Goal: Task Accomplishment & Management: Manage account settings

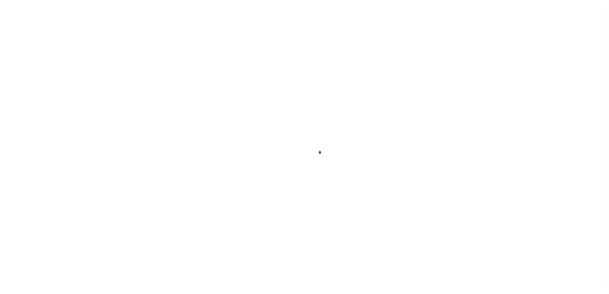
scroll to position [11, 0]
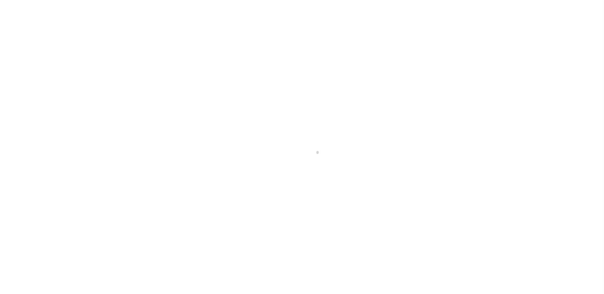
select select "SFP"
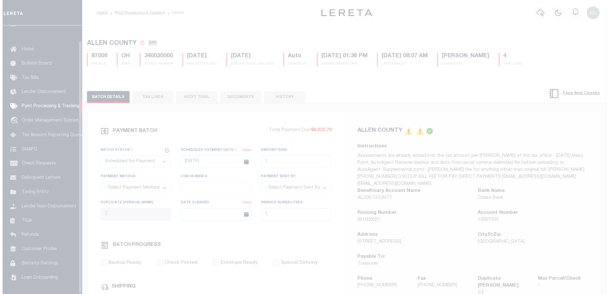
scroll to position [16, 0]
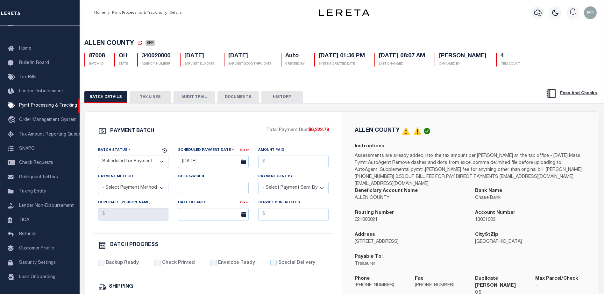
click at [151, 97] on button "TAX LINES" at bounding box center [150, 97] width 41 height 12
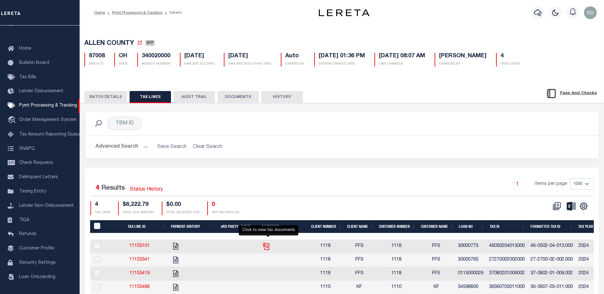
click at [268, 247] on icon "" at bounding box center [265, 245] width 5 height 5
checkbox input "true"
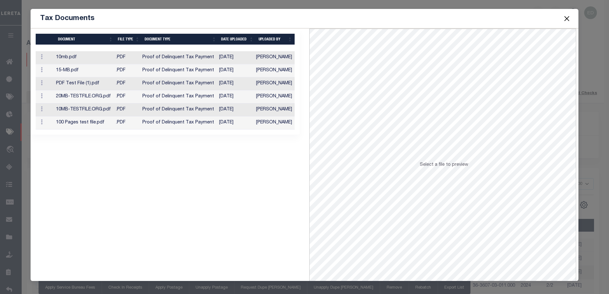
click at [110, 59] on td "10mb.pdf" at bounding box center [83, 57] width 60 height 13
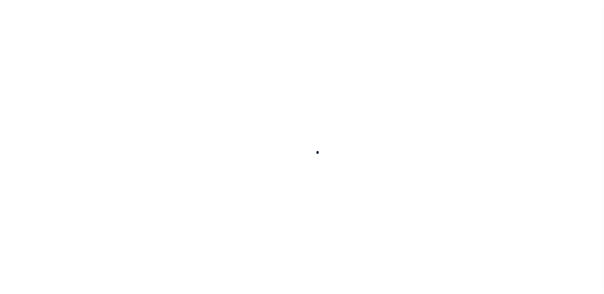
select select "SFP"
type input "07/02/2025"
type input "[PERSON_NAME]"
type input "N"
radio input "true"
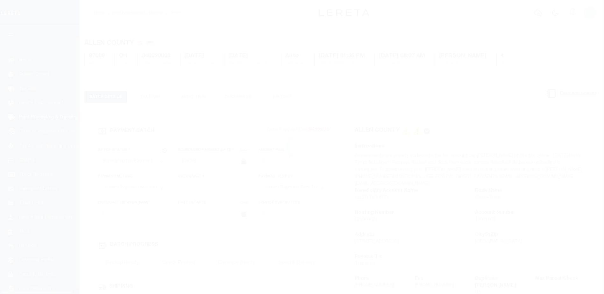
scroll to position [16, 0]
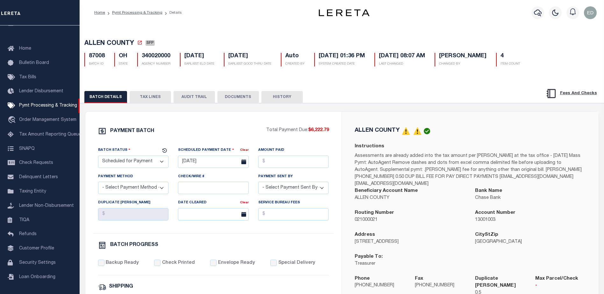
click at [156, 95] on button "TAX LINES" at bounding box center [150, 97] width 41 height 12
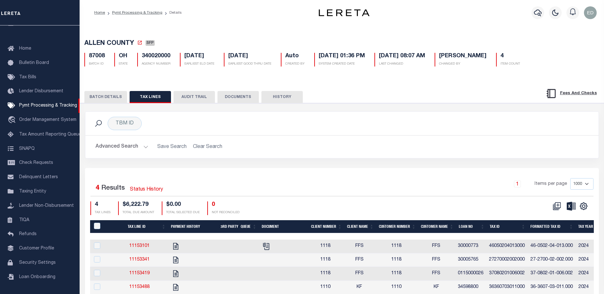
drag, startPoint x: 217, startPoint y: 153, endPoint x: 242, endPoint y: 229, distance: 80.2
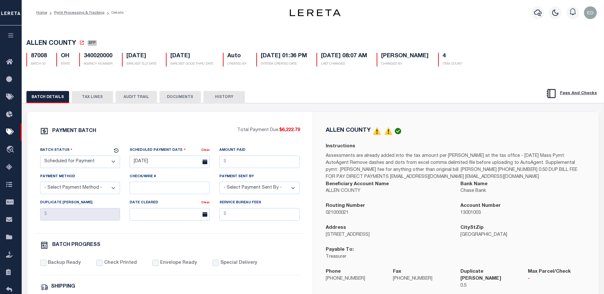
click at [97, 101] on button "TAX LINES" at bounding box center [92, 97] width 41 height 12
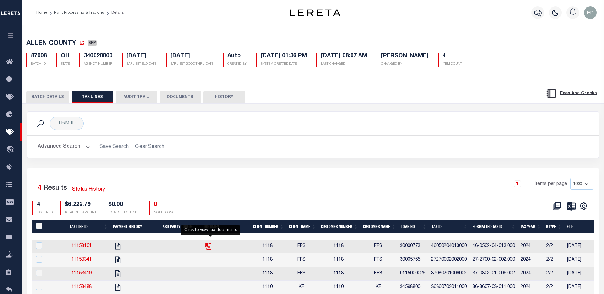
click at [208, 248] on icon "" at bounding box center [207, 245] width 5 height 5
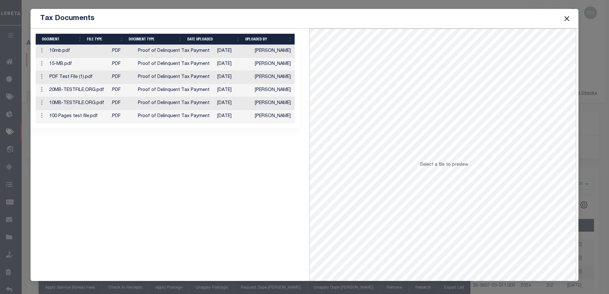
click at [95, 79] on td "PDF Test File (1).pdf" at bounding box center [78, 77] width 62 height 13
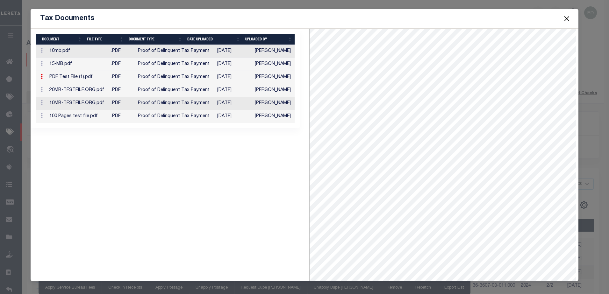
click at [144, 64] on td "Proof of Delinquent Tax Payment" at bounding box center [174, 64] width 79 height 13
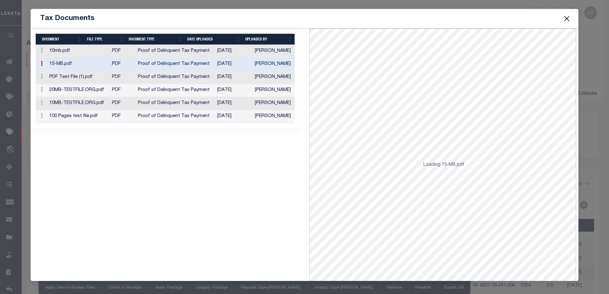
click at [81, 117] on td "100 Pages test file.pdf" at bounding box center [78, 116] width 62 height 13
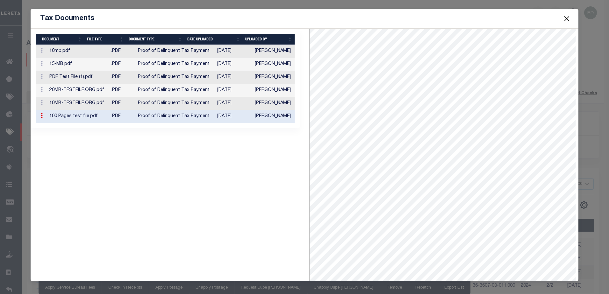
click at [83, 80] on td "PDF Test File (1).pdf" at bounding box center [78, 77] width 62 height 13
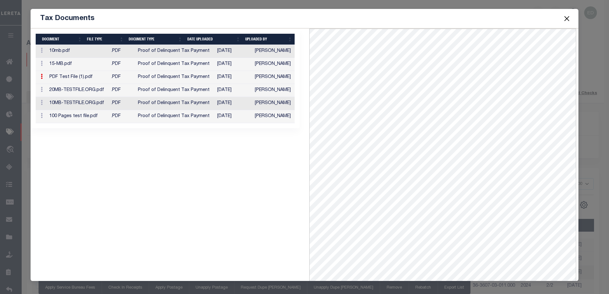
click at [80, 75] on td "PDF Test File (1).pdf" at bounding box center [78, 77] width 62 height 13
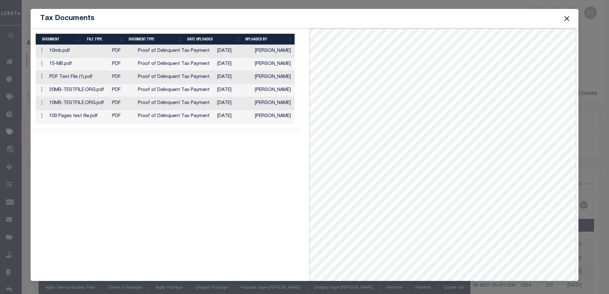
click at [83, 79] on td "PDF Test File (1).pdf" at bounding box center [78, 77] width 62 height 13
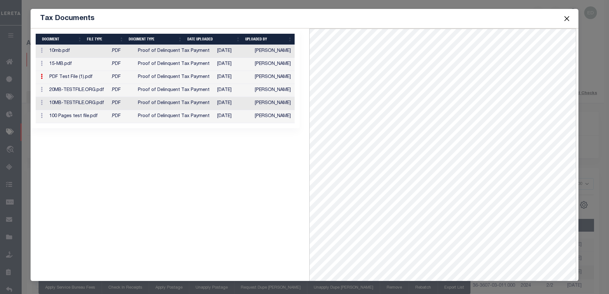
click at [88, 78] on td "PDF Test File (1).pdf" at bounding box center [78, 77] width 62 height 13
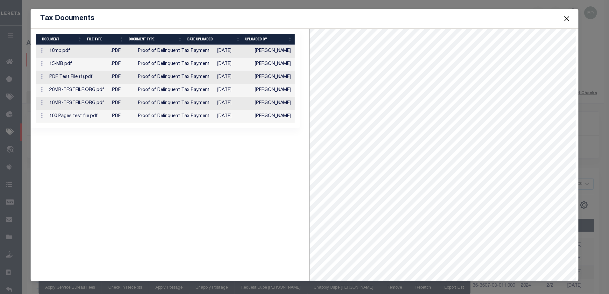
click at [88, 78] on td "PDF Test File (1).pdf" at bounding box center [78, 77] width 62 height 13
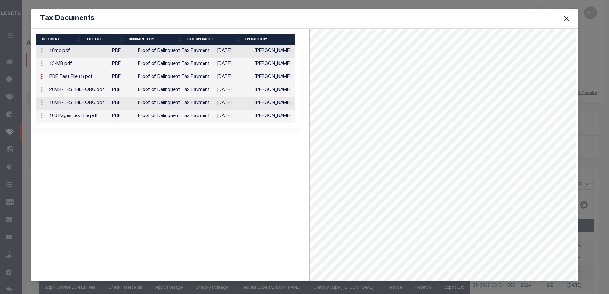
click at [566, 17] on button "Close" at bounding box center [566, 18] width 8 height 8
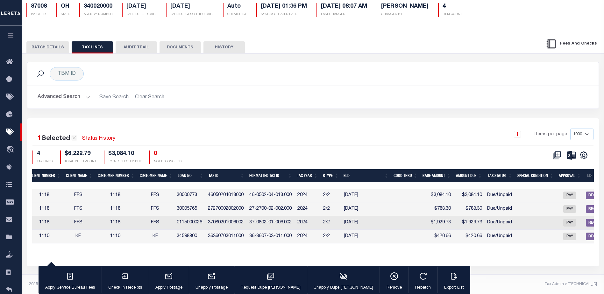
scroll to position [0, 223]
click at [190, 189] on td "30000773" at bounding box center [190, 196] width 31 height 14
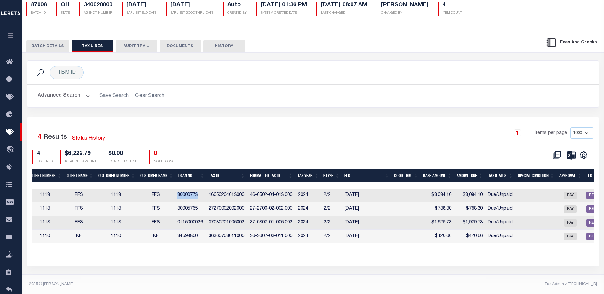
click at [190, 189] on td "30000773" at bounding box center [190, 196] width 31 height 14
checkbox input "true"
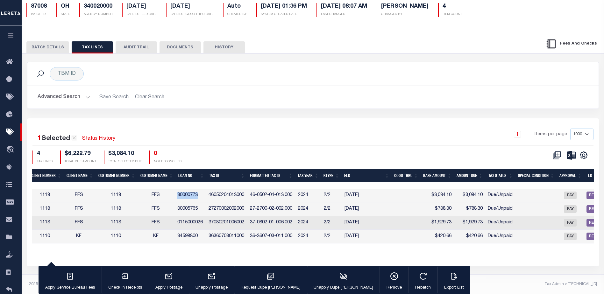
copy td "30000773"
click at [18, 33] on button "button" at bounding box center [11, 36] width 22 height 22
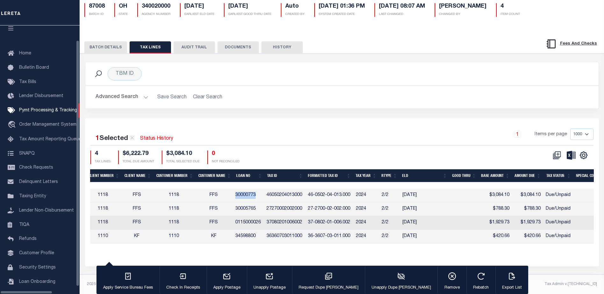
scroll to position [16, 0]
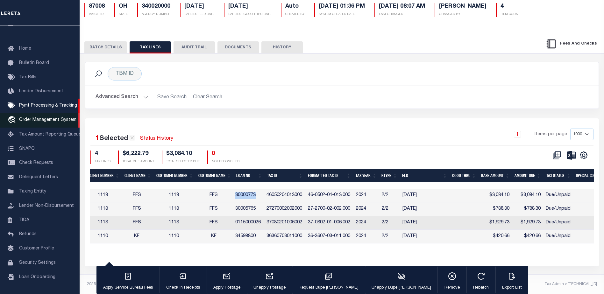
click at [45, 118] on span "Order Management System" at bounding box center [47, 120] width 57 height 4
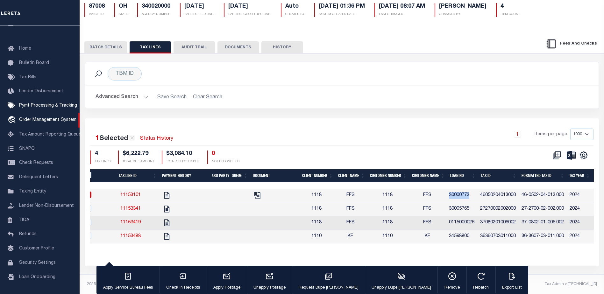
scroll to position [0, 0]
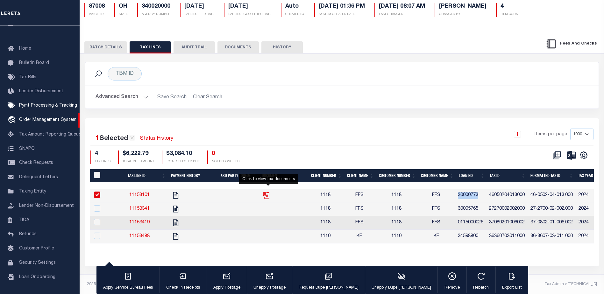
click at [268, 192] on icon "" at bounding box center [265, 194] width 5 height 5
checkbox input "false"
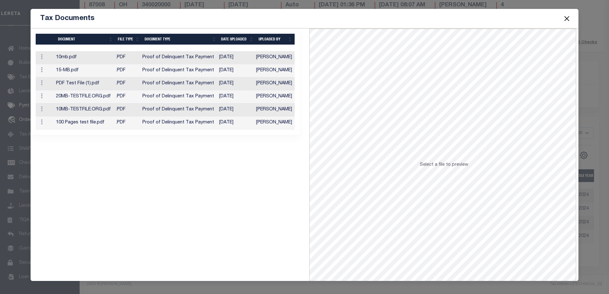
click at [88, 84] on td "PDF Test File (1).pdf" at bounding box center [83, 83] width 60 height 13
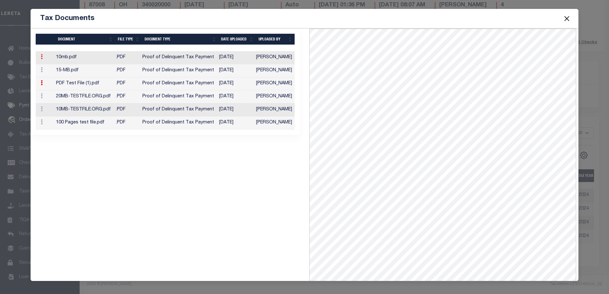
click at [41, 57] on icon at bounding box center [42, 56] width 2 height 5
click at [47, 66] on link "Delete" at bounding box center [53, 67] width 29 height 11
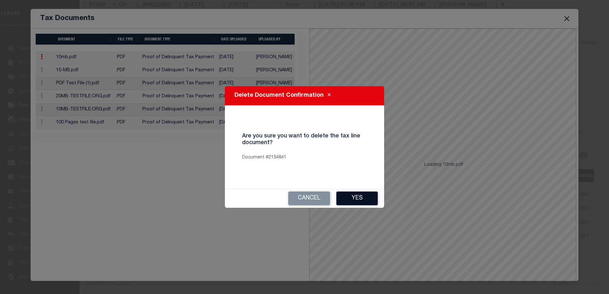
click at [355, 197] on button "Yes" at bounding box center [356, 199] width 41 height 14
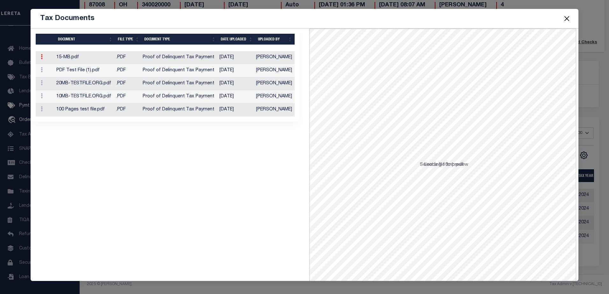
click at [42, 58] on icon at bounding box center [42, 56] width 2 height 5
click at [51, 68] on link "Delete" at bounding box center [53, 67] width 29 height 11
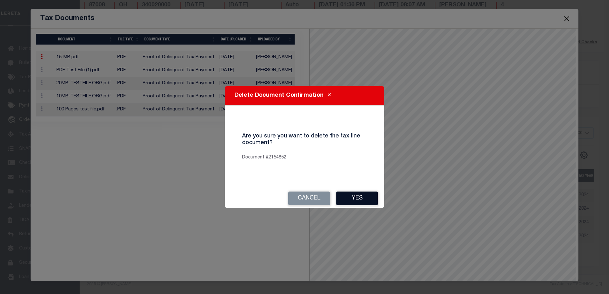
click at [359, 197] on button "Yes" at bounding box center [356, 199] width 41 height 14
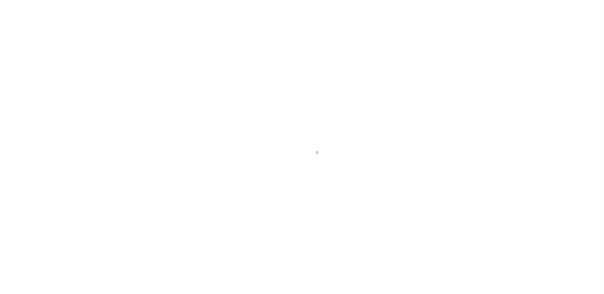
scroll to position [16, 0]
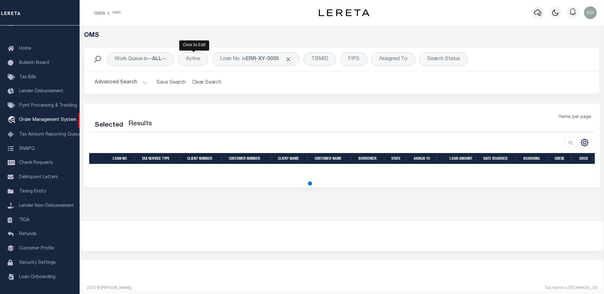
select select "200"
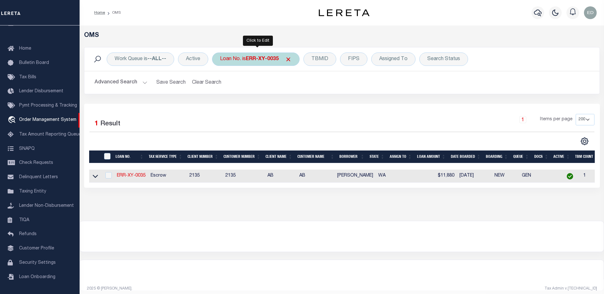
click at [267, 57] on b "ERR-XY-0035" at bounding box center [262, 59] width 33 height 5
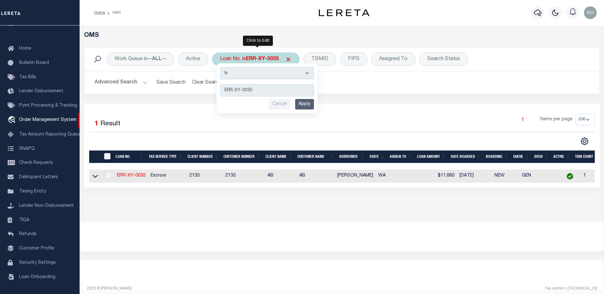
type input "30000773"
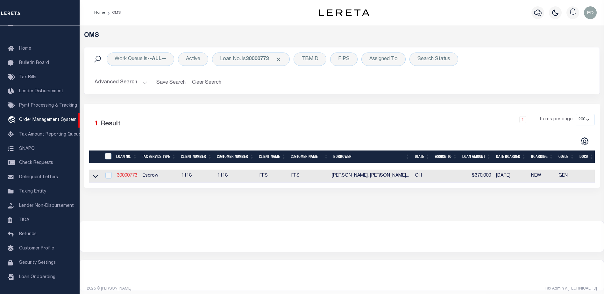
click at [129, 176] on link "30000773" at bounding box center [127, 176] width 20 height 4
type input "30000773"
type input "Keith G Zschiesche, Kelley D Zschiesche, and Dorothy F Zschiesche"
select select
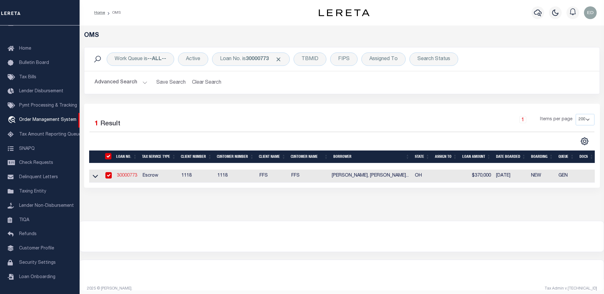
select select
select select "Escrow"
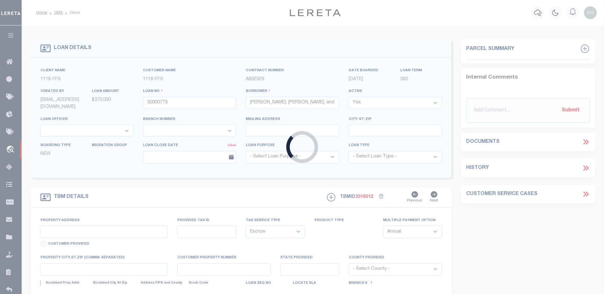
type input "849 Yakima Trail"
type input "46-0502-04-013.000"
select select
type input "Lima OH 45805"
type input "OH"
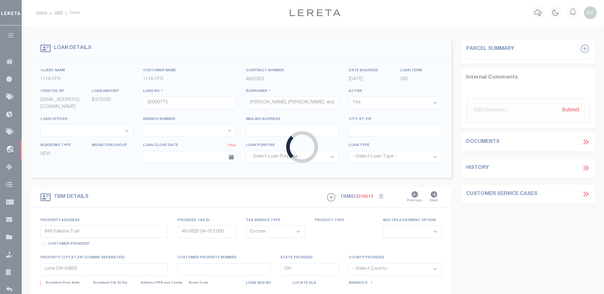
select select "4487"
select select "2240"
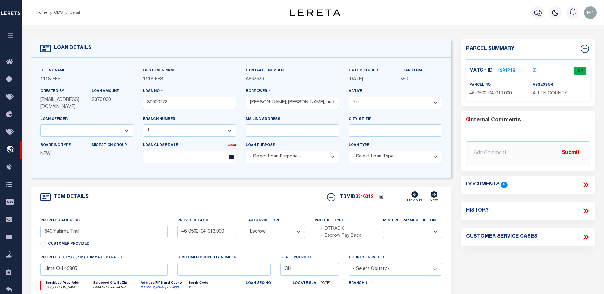
click at [588, 184] on icon at bounding box center [587, 184] width 3 height 5
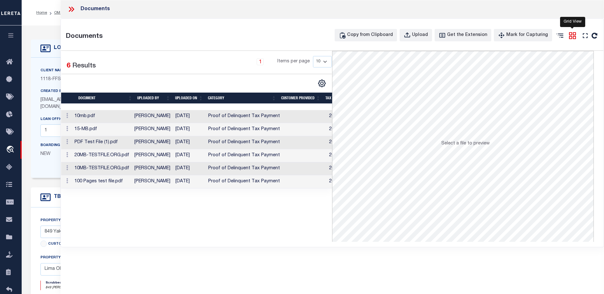
click at [573, 36] on icon at bounding box center [572, 36] width 8 height 8
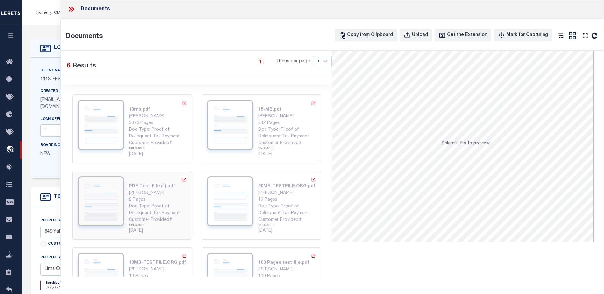
click at [132, 205] on div "Doc Type: Proof of Delinquent Tax Payment" at bounding box center [158, 209] width 58 height 13
click at [275, 204] on div "Doc Type: Proof of Delinquent Tax Payment" at bounding box center [287, 208] width 58 height 13
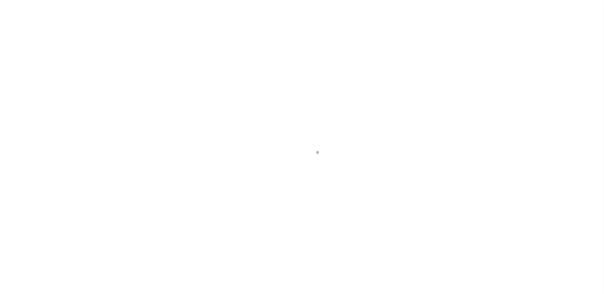
select select "4487"
select select "2240"
select select "Escrow"
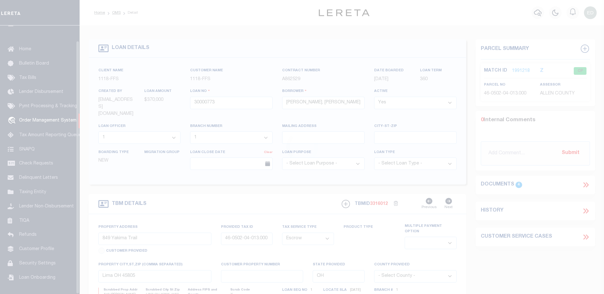
scroll to position [16, 0]
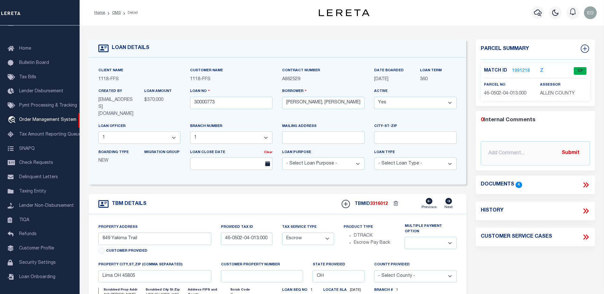
click at [585, 184] on icon at bounding box center [584, 184] width 3 height 5
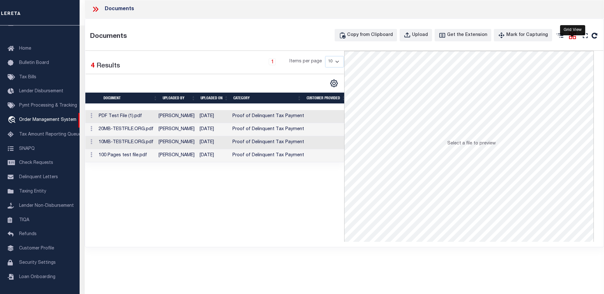
click at [573, 32] on icon at bounding box center [572, 36] width 8 height 8
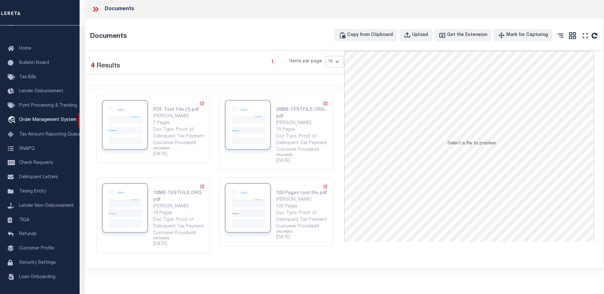
drag, startPoint x: 140, startPoint y: 18, endPoint x: 214, endPoint y: 66, distance: 88.0
click at [214, 66] on div "1 Items per page 10 25 50 100" at bounding box center [248, 64] width 191 height 17
click at [240, 140] on img at bounding box center [248, 125] width 46 height 50
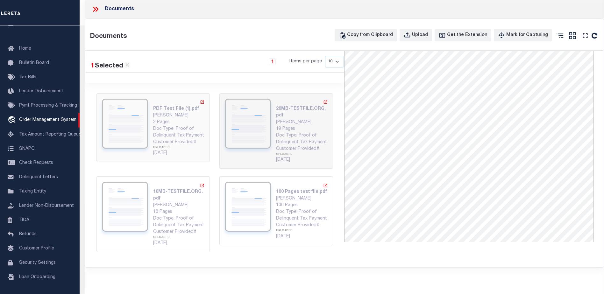
click at [159, 126] on div "Doc Type: Proof of Delinquent Tax Payment" at bounding box center [179, 132] width 52 height 13
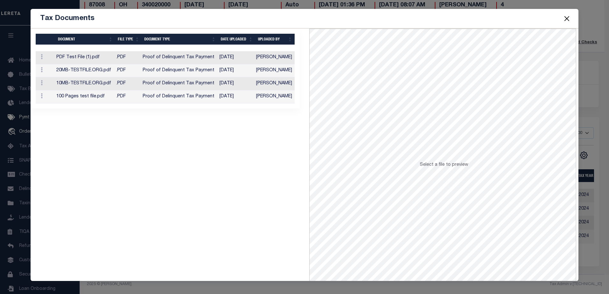
scroll to position [16, 0]
click at [131, 69] on td ".PDF" at bounding box center [127, 70] width 26 height 13
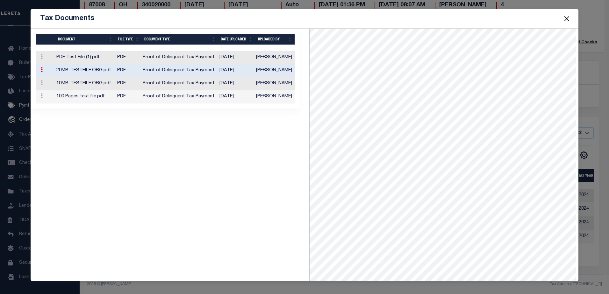
click at [188, 178] on div "1 Selected 4 Results Items per page" at bounding box center [165, 168] width 279 height 278
